Goal: Transaction & Acquisition: Purchase product/service

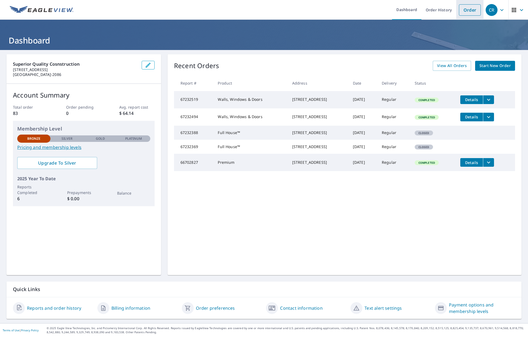
click at [459, 11] on link "Order" at bounding box center [470, 9] width 22 height 11
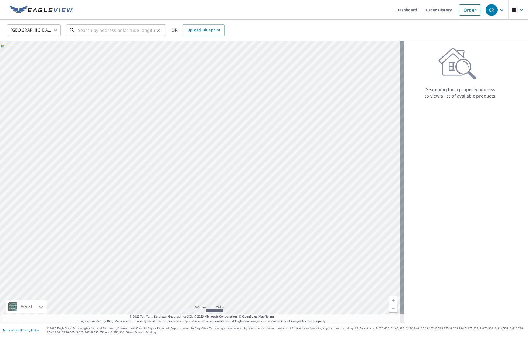
click at [104, 29] on input "text" at bounding box center [116, 30] width 77 height 15
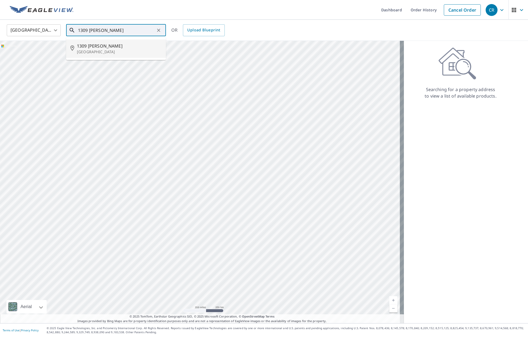
click at [103, 45] on span "1309 [PERSON_NAME]" at bounding box center [119, 46] width 85 height 6
type input "[STREET_ADDRESS][PERSON_NAME]"
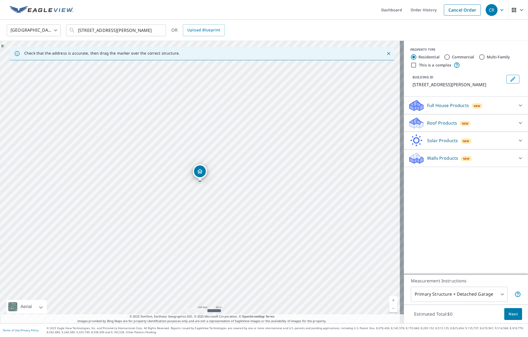
click at [432, 124] on p "Roof Products" at bounding box center [442, 123] width 30 height 6
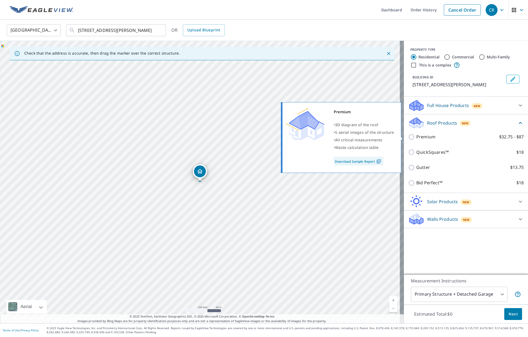
click at [409, 137] on input "Premium $32.75 - $87" at bounding box center [412, 137] width 8 height 6
checkbox input "true"
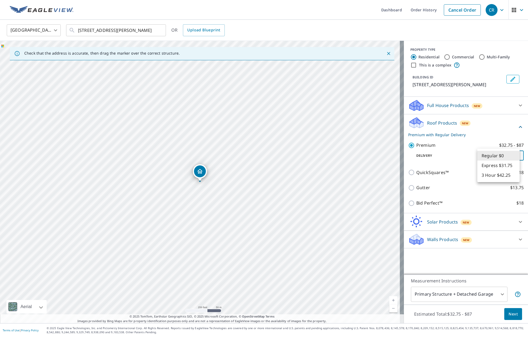
click at [491, 152] on body "CR CR Dashboard Order History Cancel Order CR [GEOGRAPHIC_DATA] [GEOGRAPHIC_DAT…" at bounding box center [264, 168] width 528 height 337
click at [450, 262] on div at bounding box center [264, 168] width 528 height 337
click at [509, 314] on span "Next" at bounding box center [513, 313] width 9 height 7
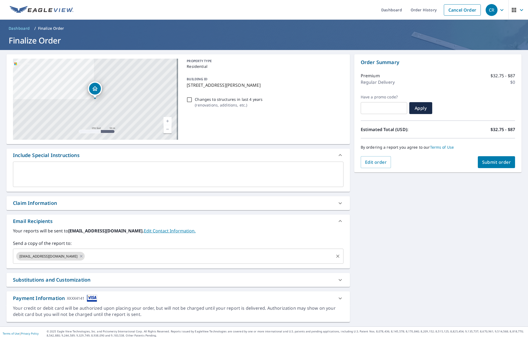
click at [86, 256] on input "text" at bounding box center [209, 256] width 247 height 10
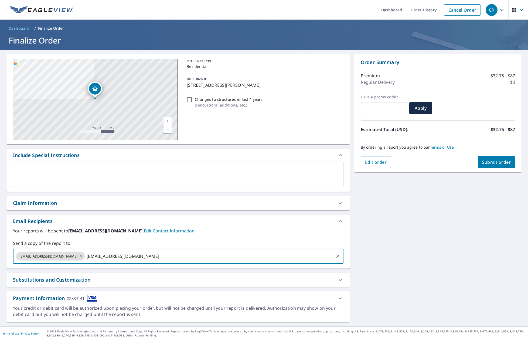
type input "[EMAIL_ADDRESS][DOMAIN_NAME]"
click at [397, 228] on div "[STREET_ADDRESS][PERSON_NAME] Aerial Road A standard road map Aerial A detailed…" at bounding box center [264, 188] width 528 height 276
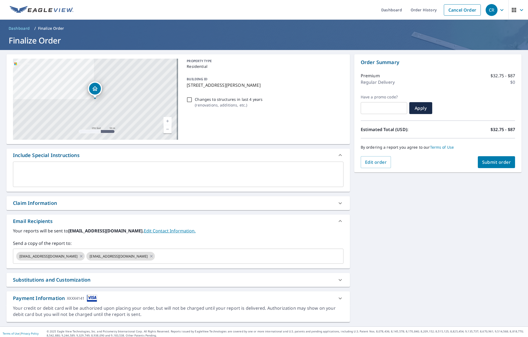
click at [491, 164] on span "Submit order" at bounding box center [496, 162] width 29 height 6
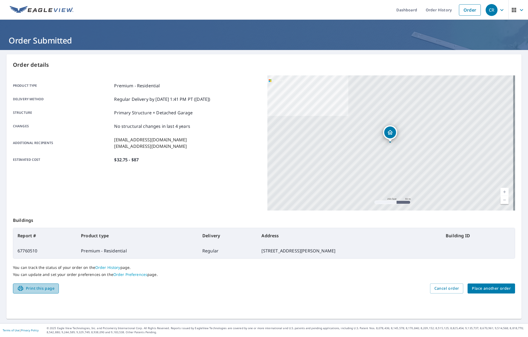
click at [41, 288] on span "Print this page" at bounding box center [35, 288] width 37 height 7
